Goal: Information Seeking & Learning: Learn about a topic

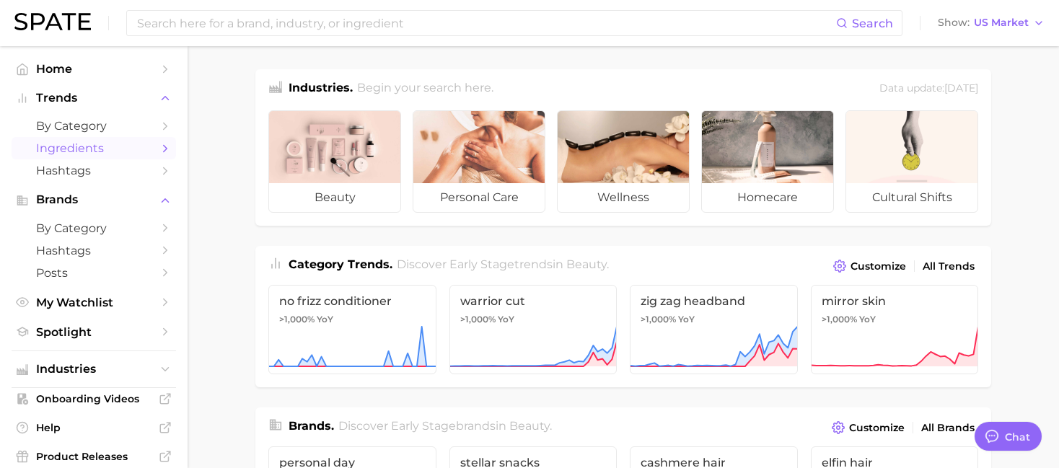
click at [108, 146] on span "Ingredients" at bounding box center [93, 148] width 115 height 14
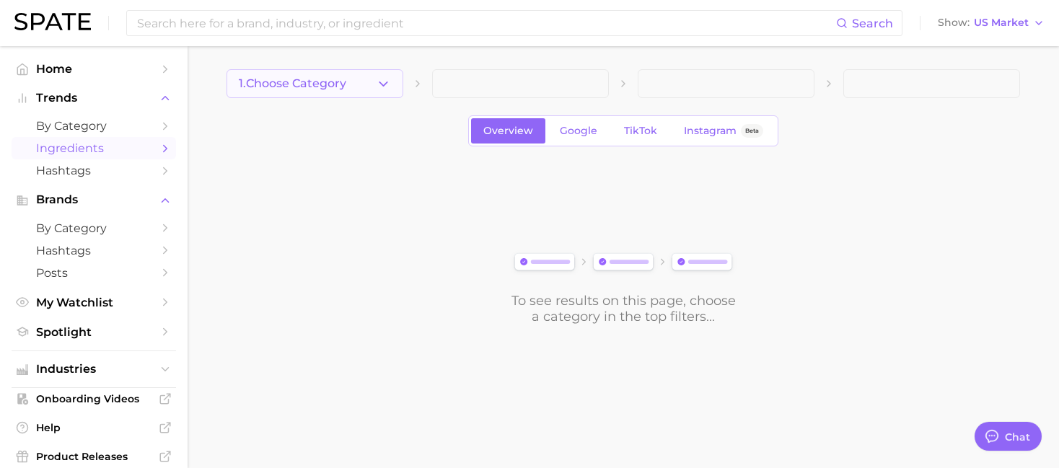
click at [339, 95] on button "1. Choose Category" at bounding box center [314, 83] width 177 height 29
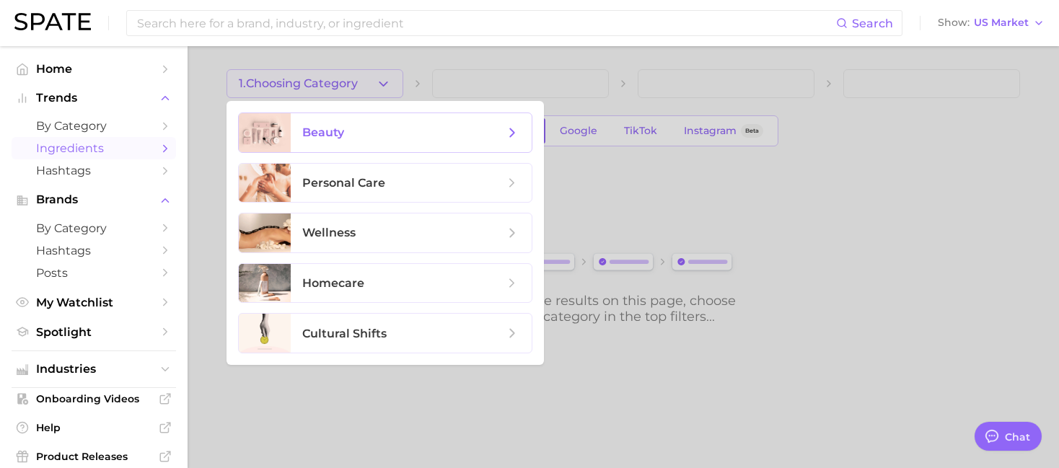
click at [346, 136] on span "beauty" at bounding box center [403, 133] width 202 height 16
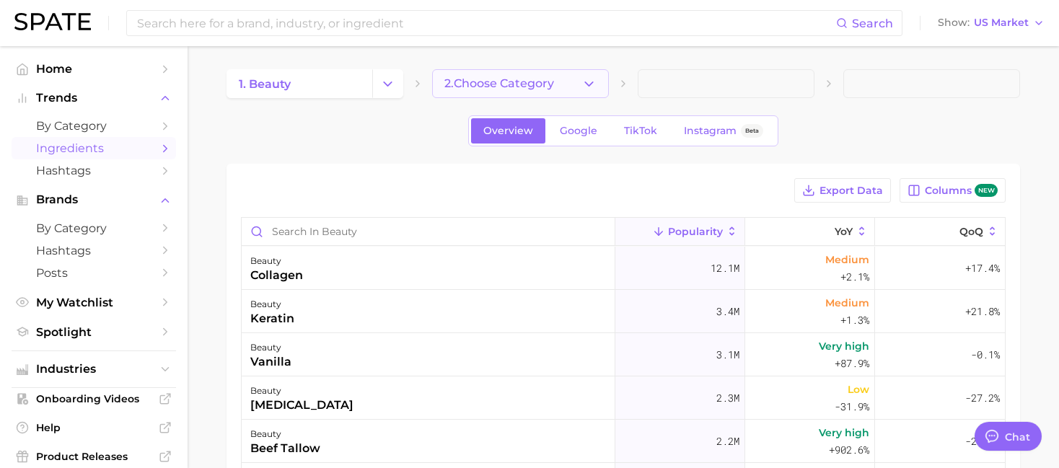
click at [521, 82] on span "2. Choose Category" at bounding box center [499, 83] width 110 height 13
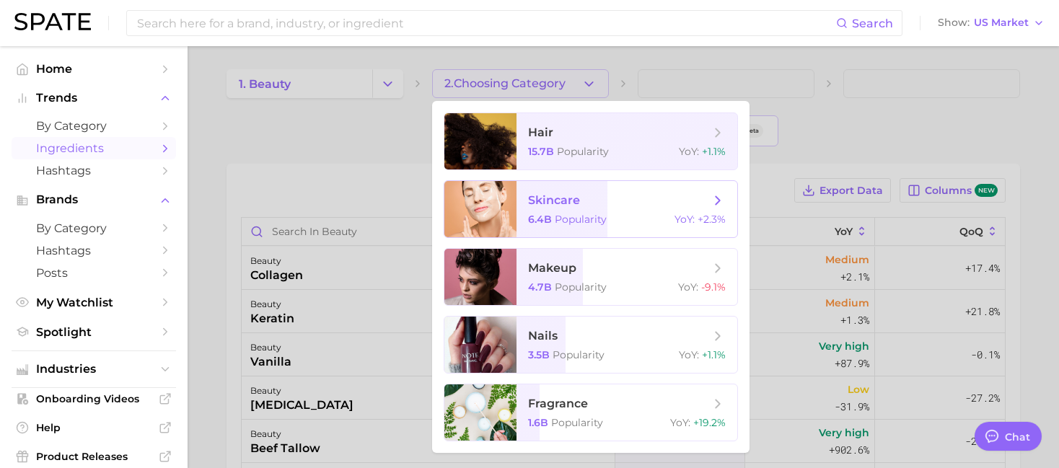
click at [501, 220] on div at bounding box center [480, 209] width 72 height 56
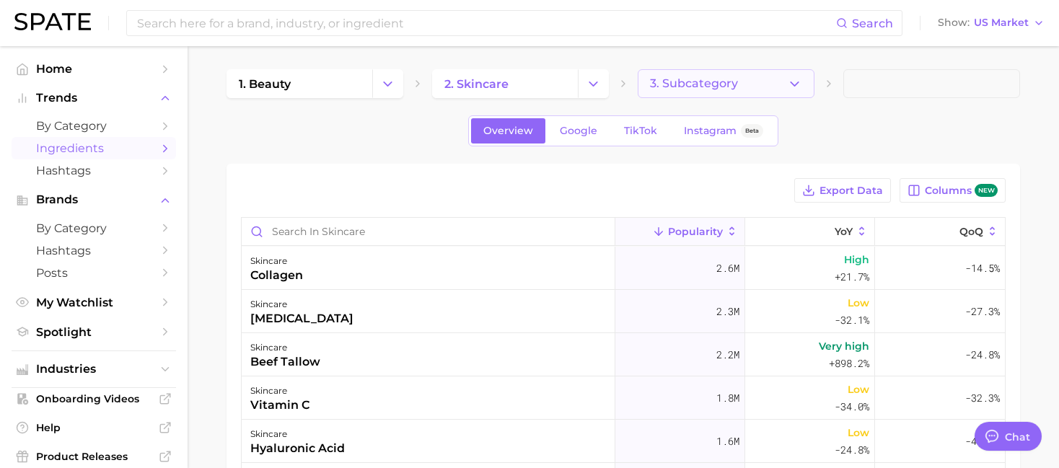
click at [720, 92] on button "3. Subcategory" at bounding box center [726, 83] width 177 height 29
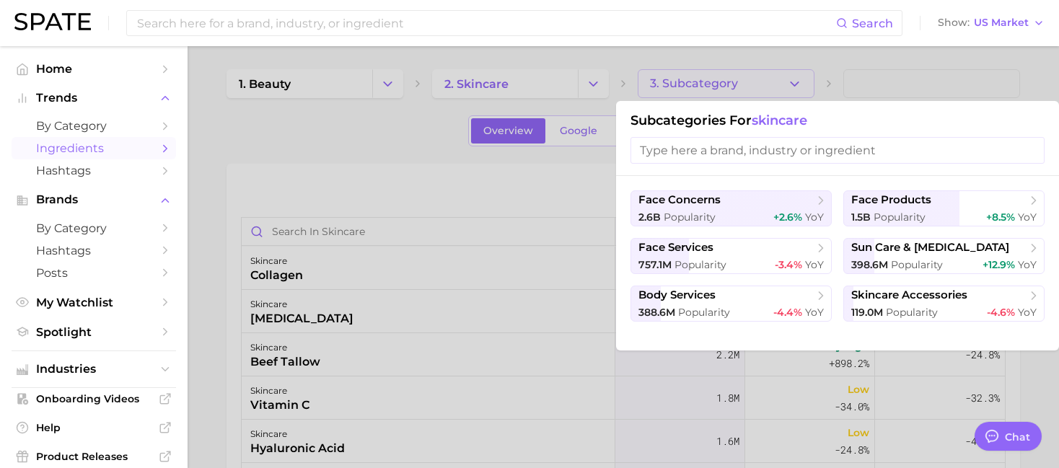
click at [327, 151] on div at bounding box center [529, 234] width 1059 height 468
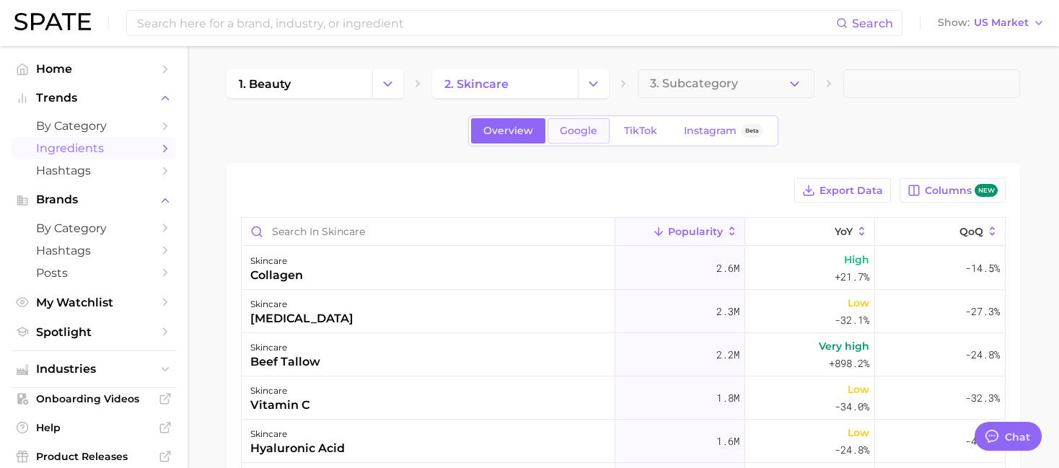
click at [573, 134] on span "Google" at bounding box center [579, 131] width 38 height 12
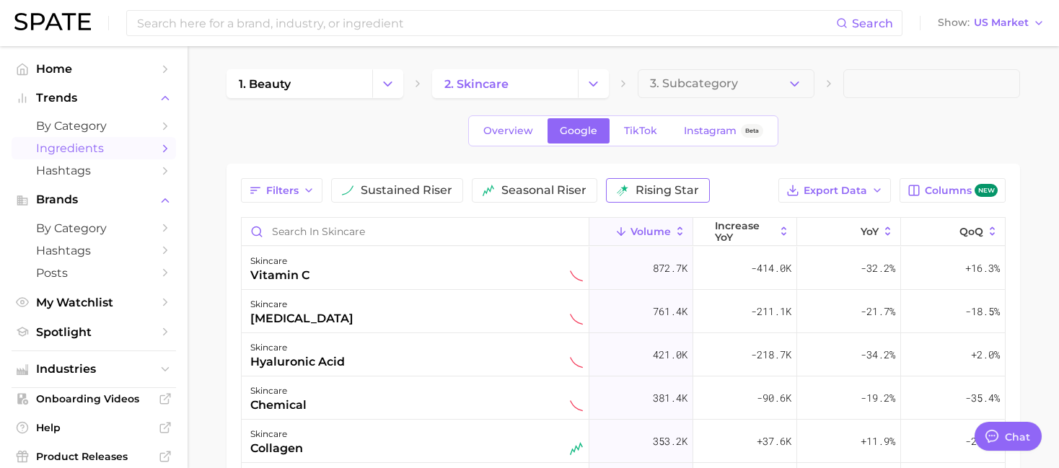
click at [612, 189] on button "rising star" at bounding box center [658, 190] width 104 height 25
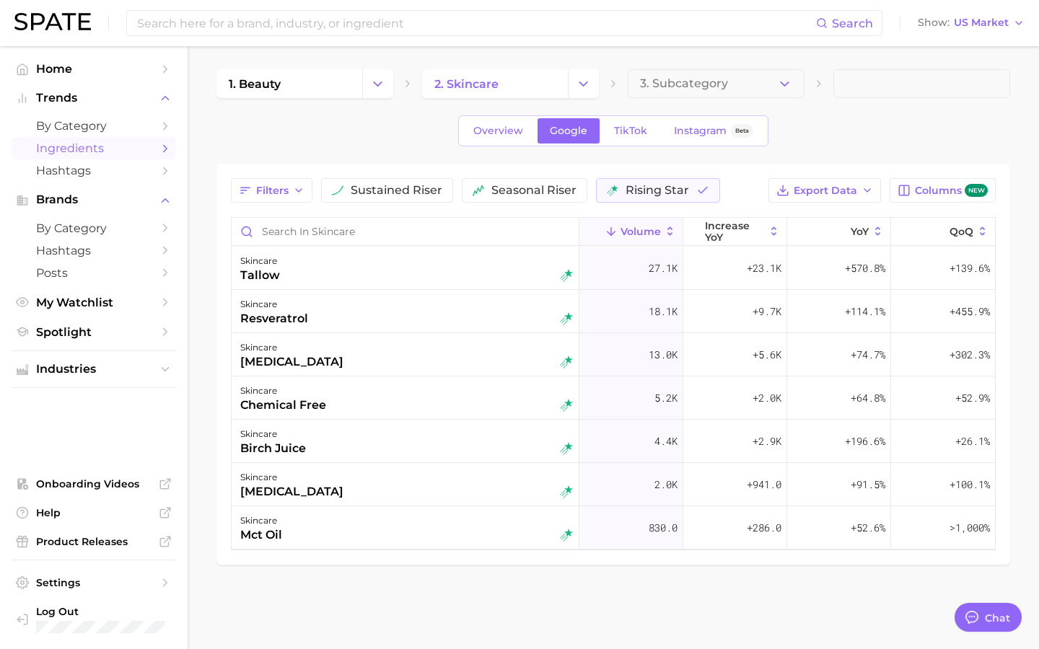
type textarea "x"
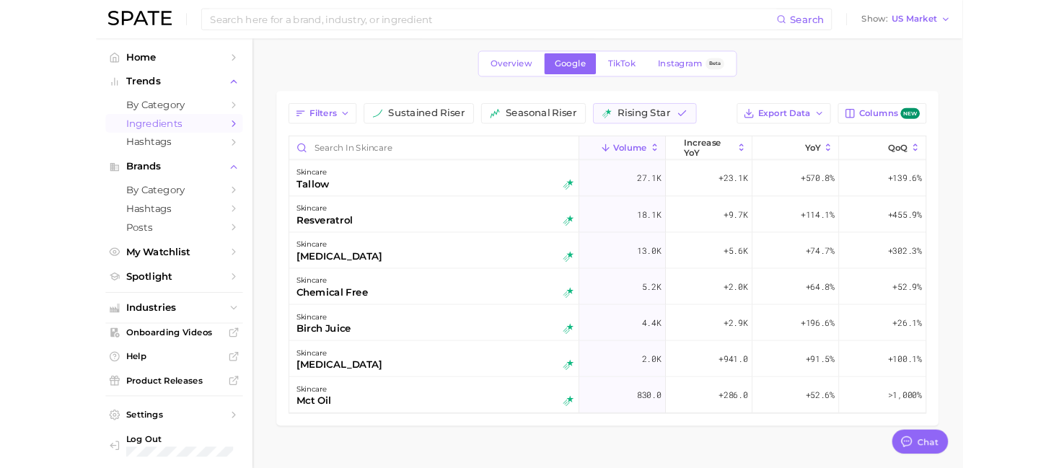
scroll to position [61, 0]
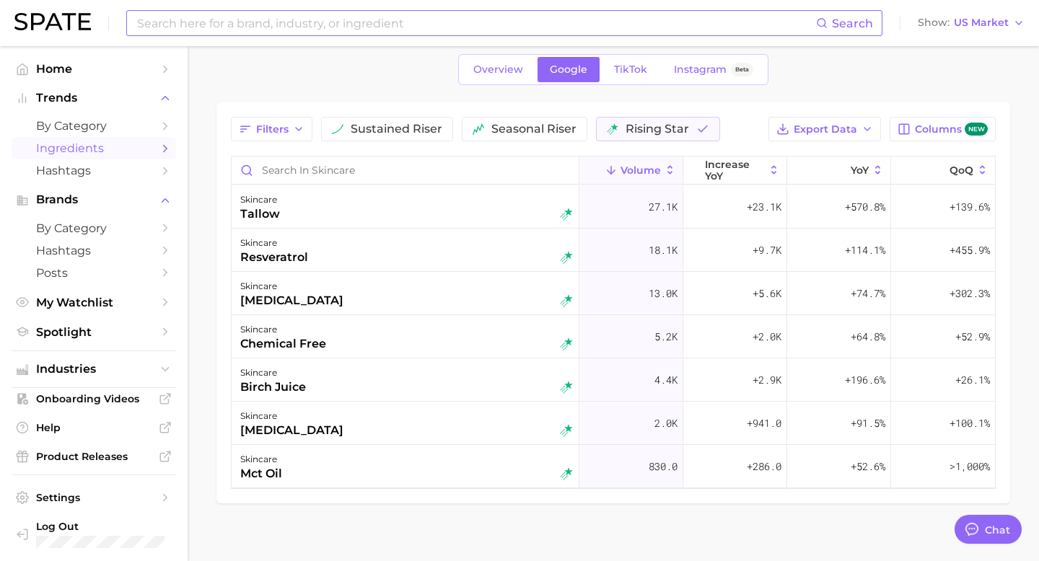
type textarea "x"
